Goal: Transaction & Acquisition: Purchase product/service

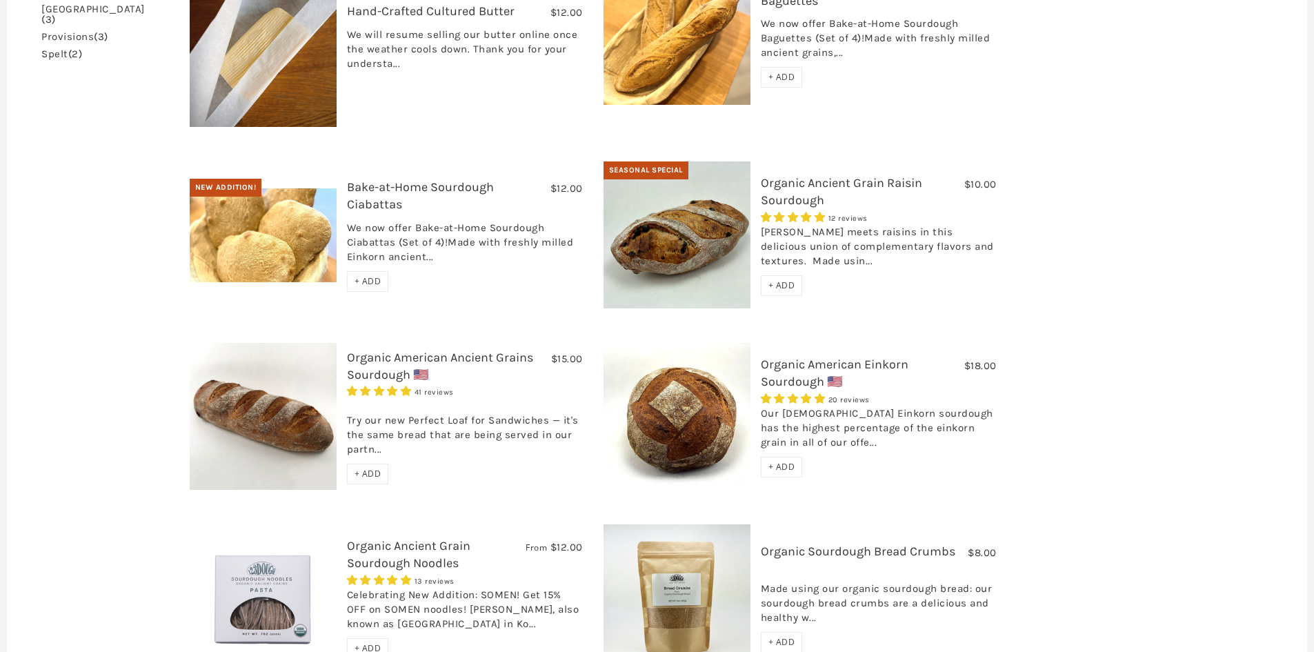
scroll to position [539, 0]
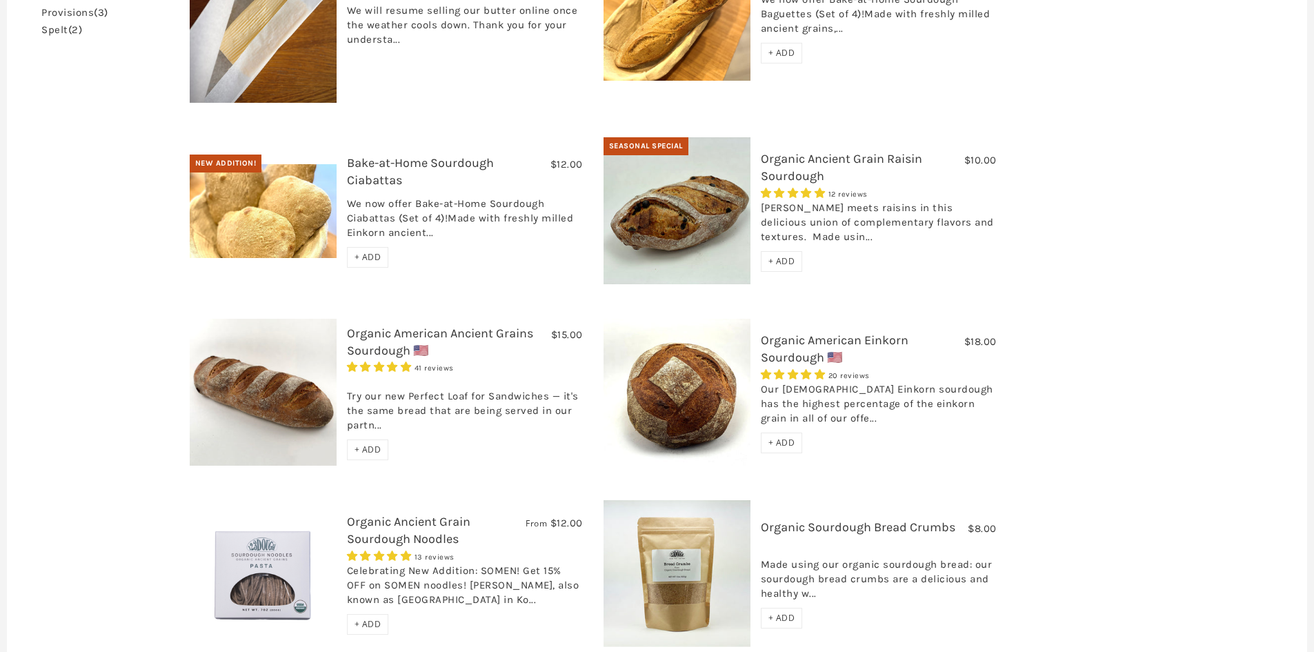
click at [774, 437] on span "+ ADD" at bounding box center [781, 443] width 27 height 12
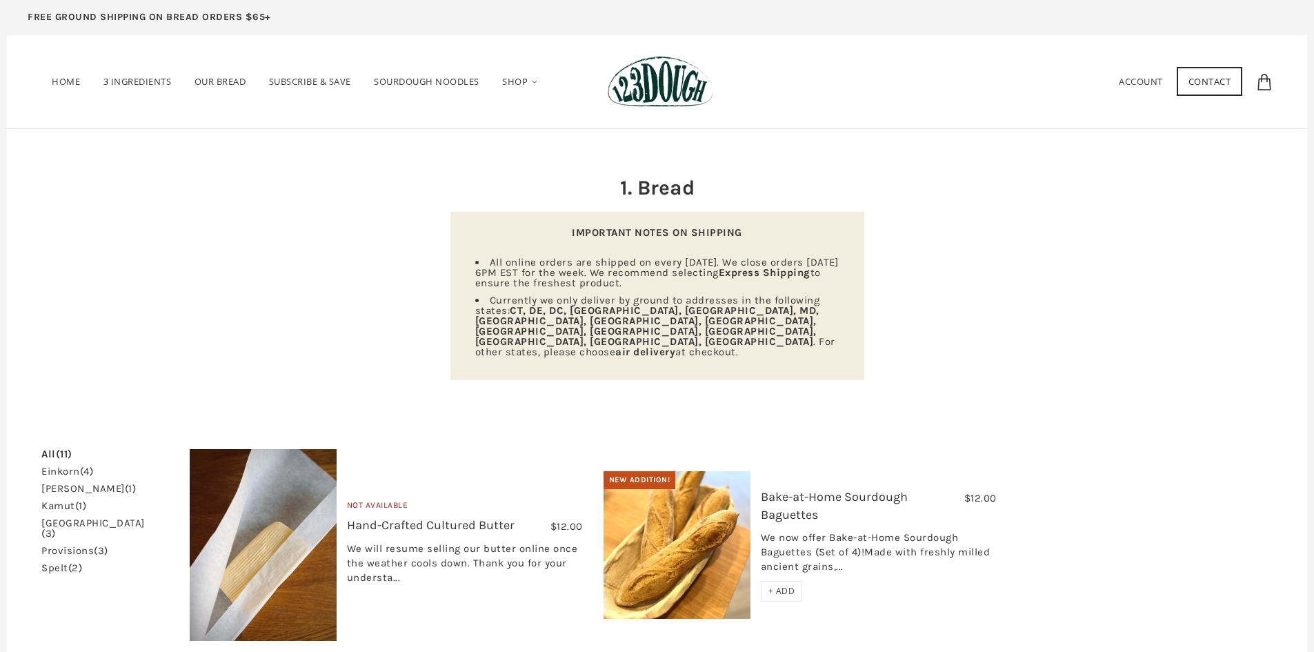
scroll to position [0, 0]
click at [1267, 81] on icon at bounding box center [1264, 83] width 17 height 17
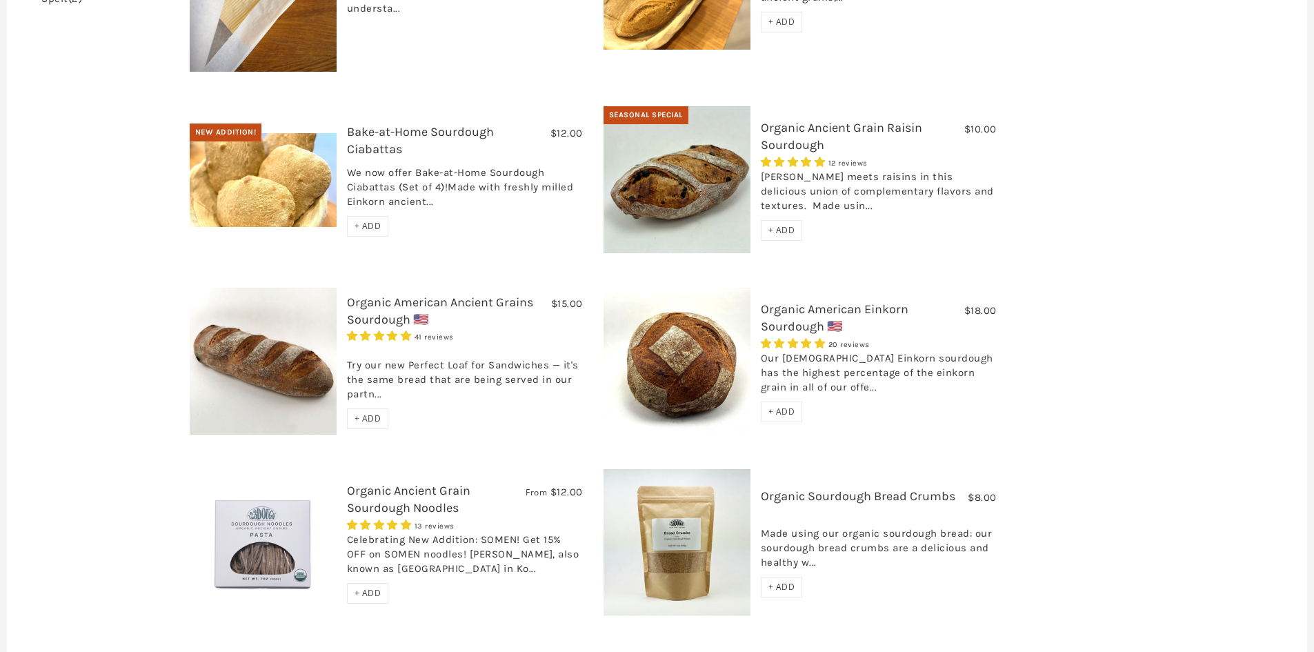
scroll to position [552, 0]
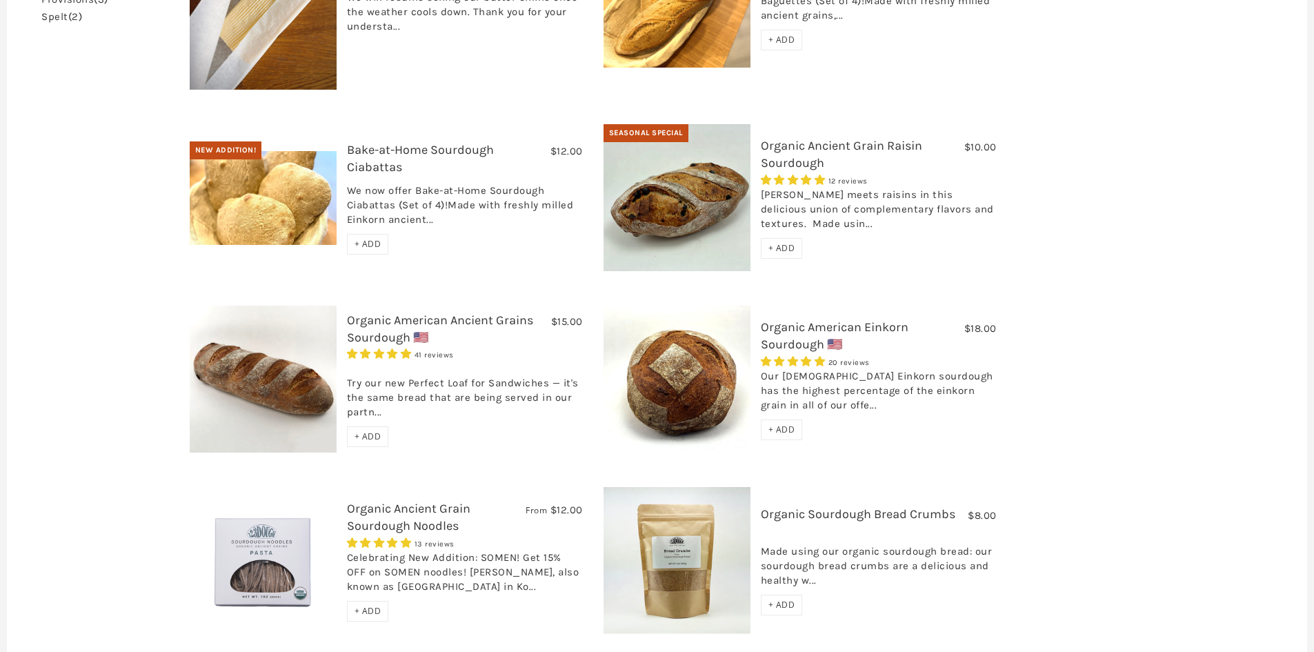
click at [771, 424] on span "+ ADD" at bounding box center [781, 430] width 27 height 12
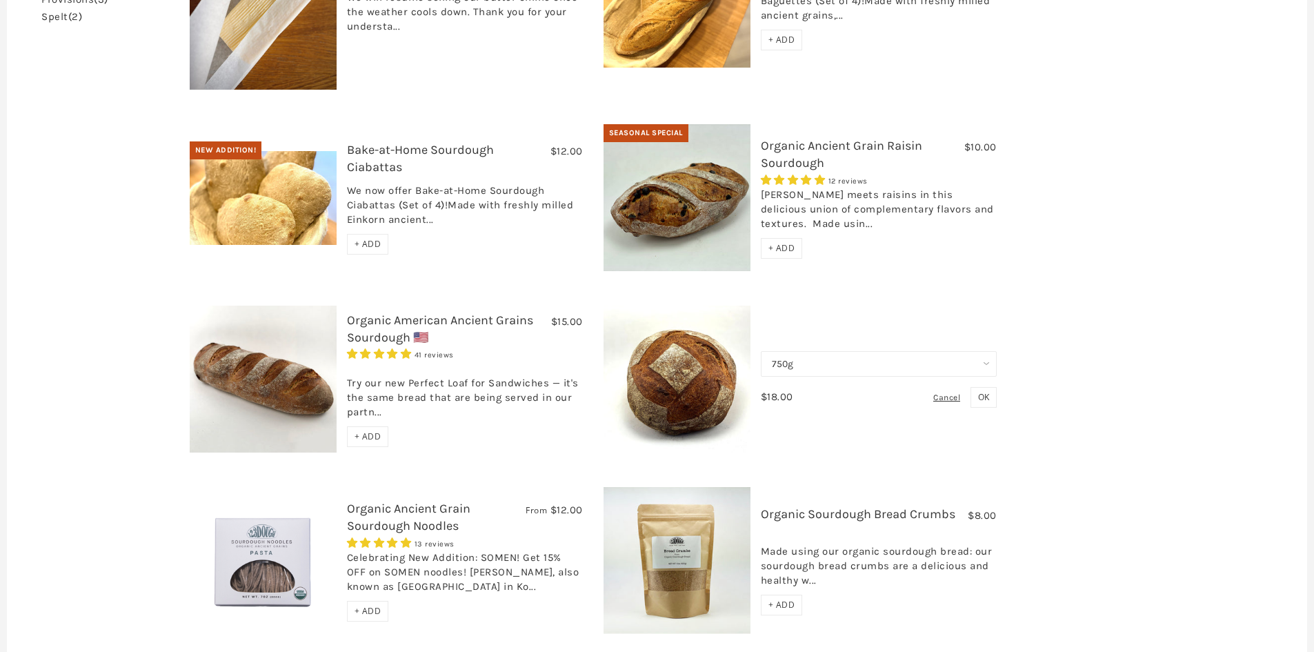
click at [978, 391] on span "OK" at bounding box center [983, 397] width 11 height 12
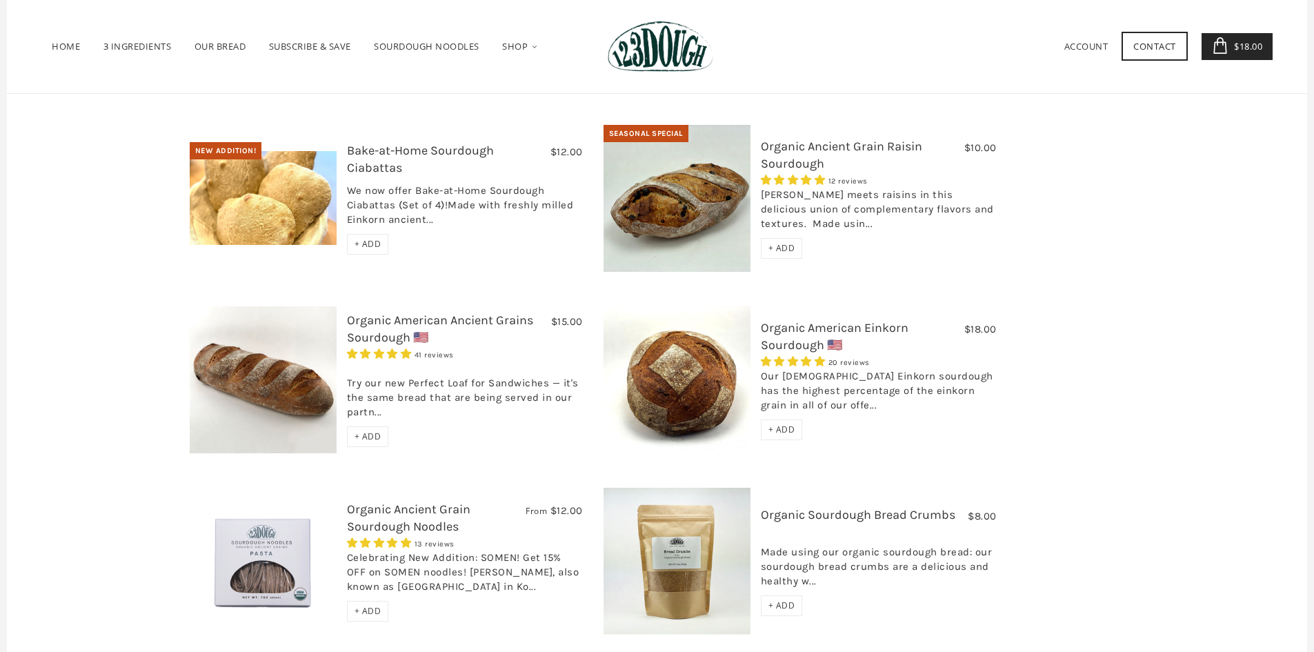
click at [1244, 51] on span "$18.00" at bounding box center [1247, 46] width 32 height 12
